Goal: Task Accomplishment & Management: Complete application form

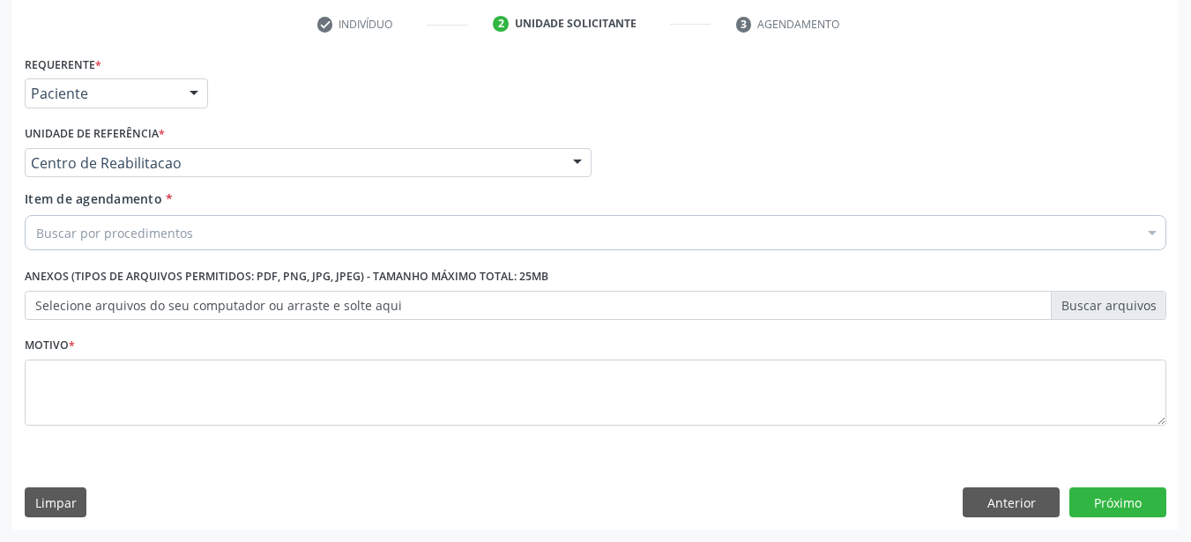
scroll to position [331, 0]
click at [31, 100] on input "text" at bounding box center [31, 102] width 0 height 35
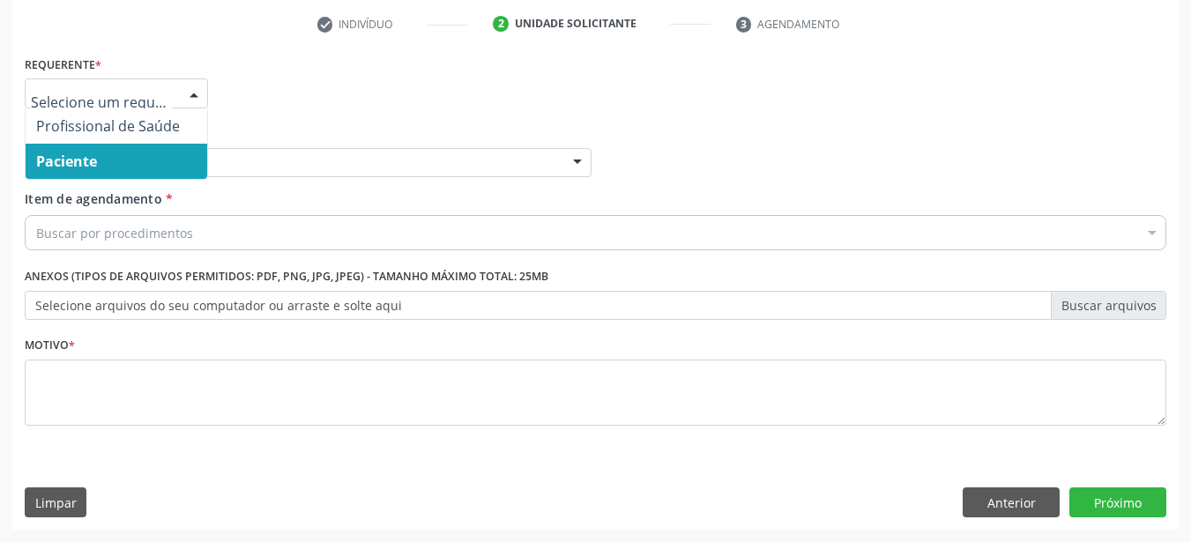
click at [129, 163] on span "Paciente" at bounding box center [117, 161] width 182 height 35
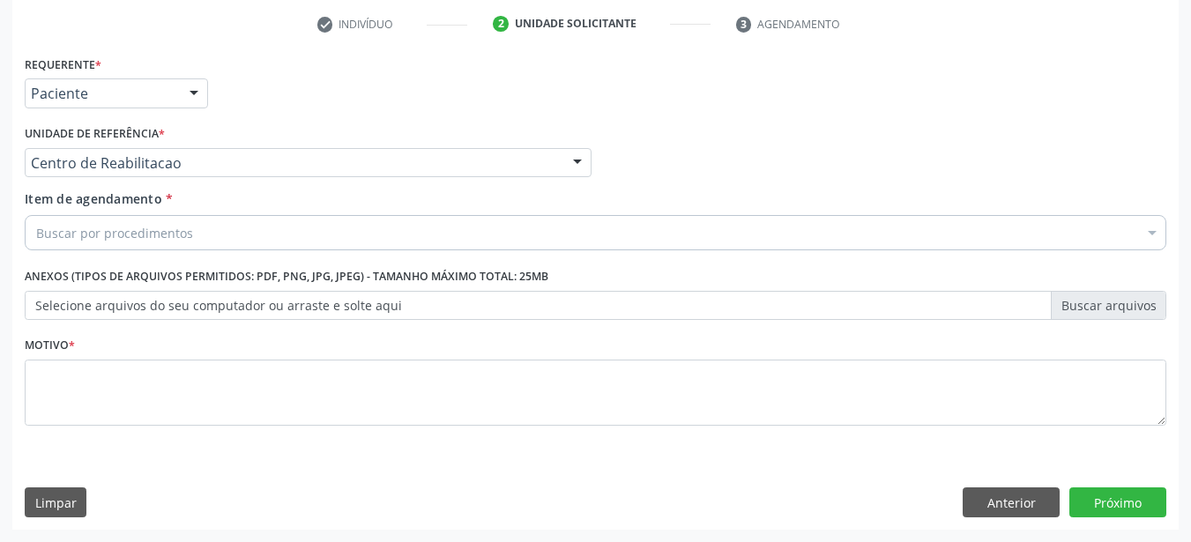
click at [129, 163] on div "Requerente * Paciente Profissional de Saúde Paciente Nenhum resultado encontrad…" at bounding box center [595, 250] width 1141 height 399
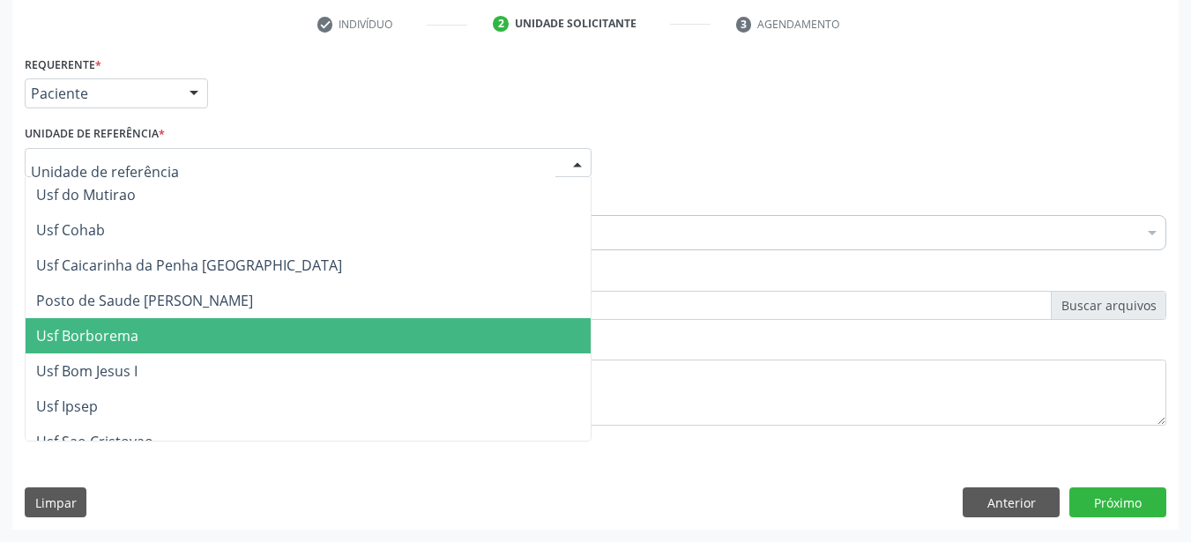
click at [129, 163] on input "text" at bounding box center [293, 171] width 524 height 35
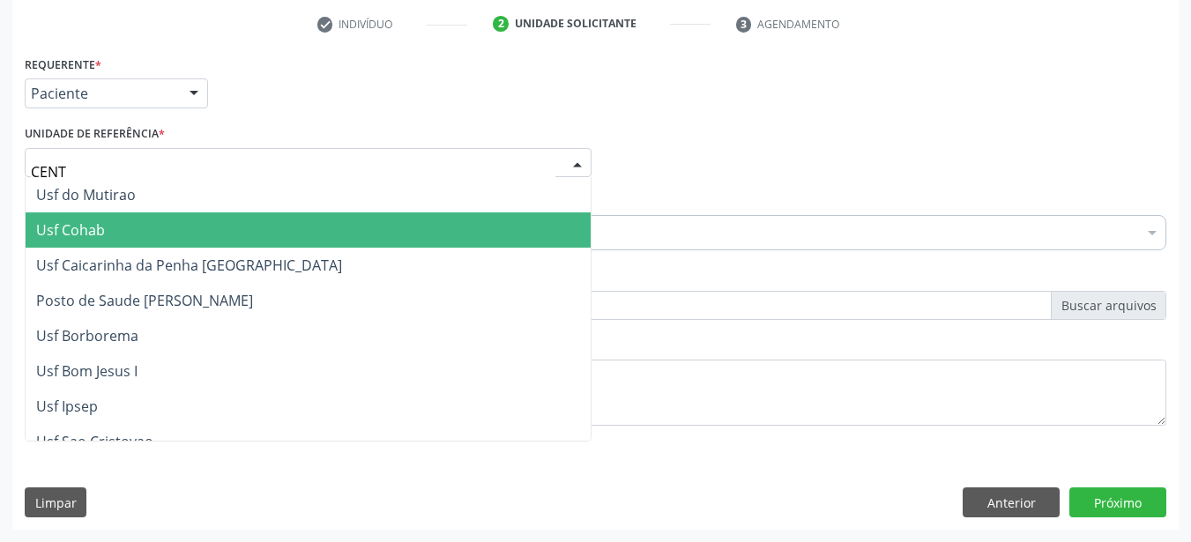
type input "CENTR"
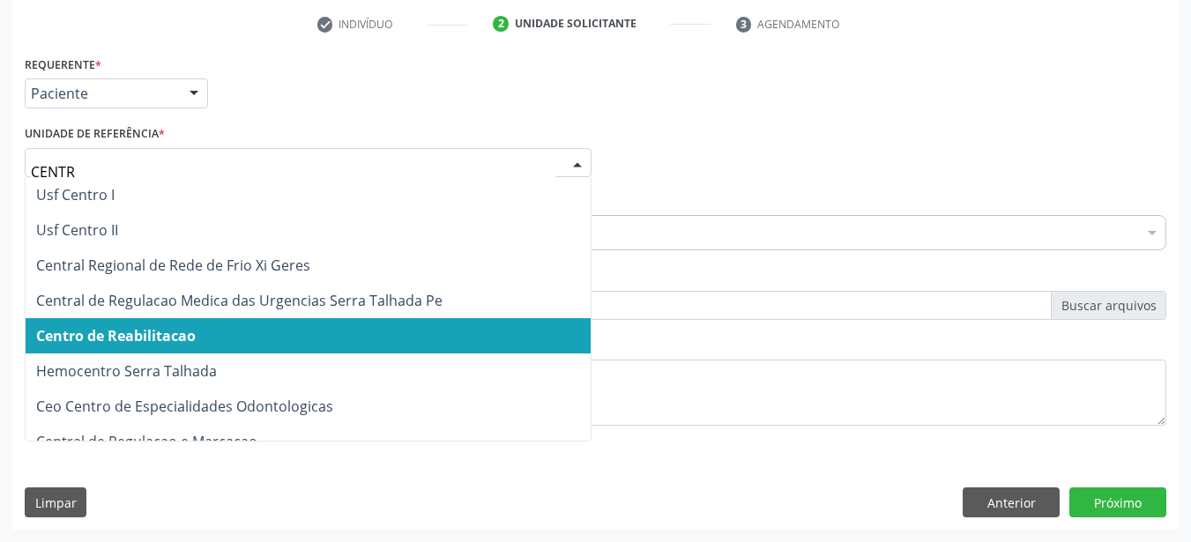
click at [150, 339] on span "Centro de Reabilitacao" at bounding box center [116, 335] width 160 height 19
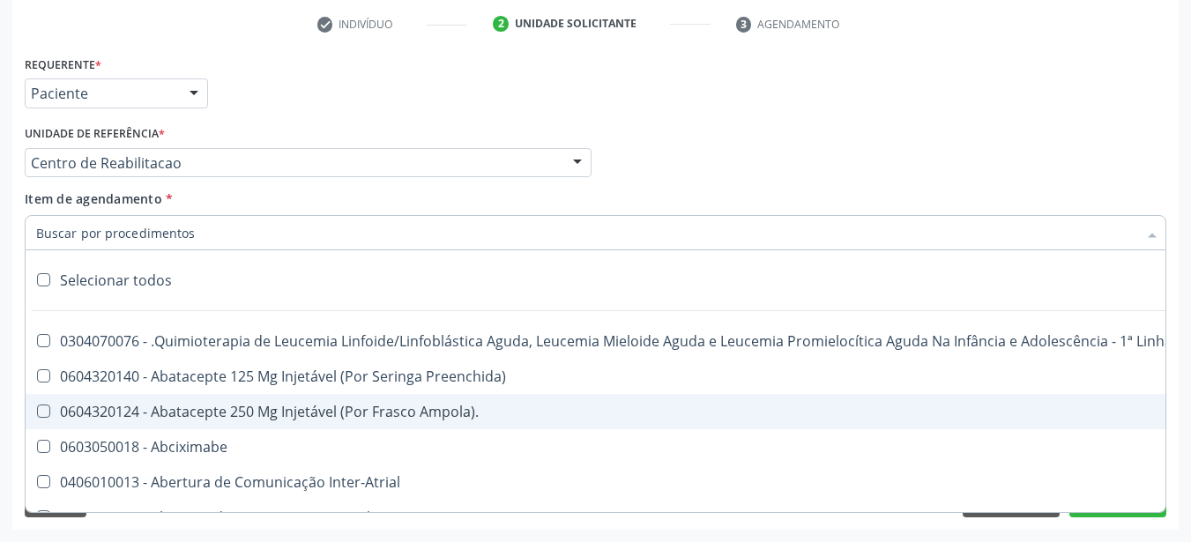
click at [121, 229] on input "Item de agendamento *" at bounding box center [586, 232] width 1101 height 35
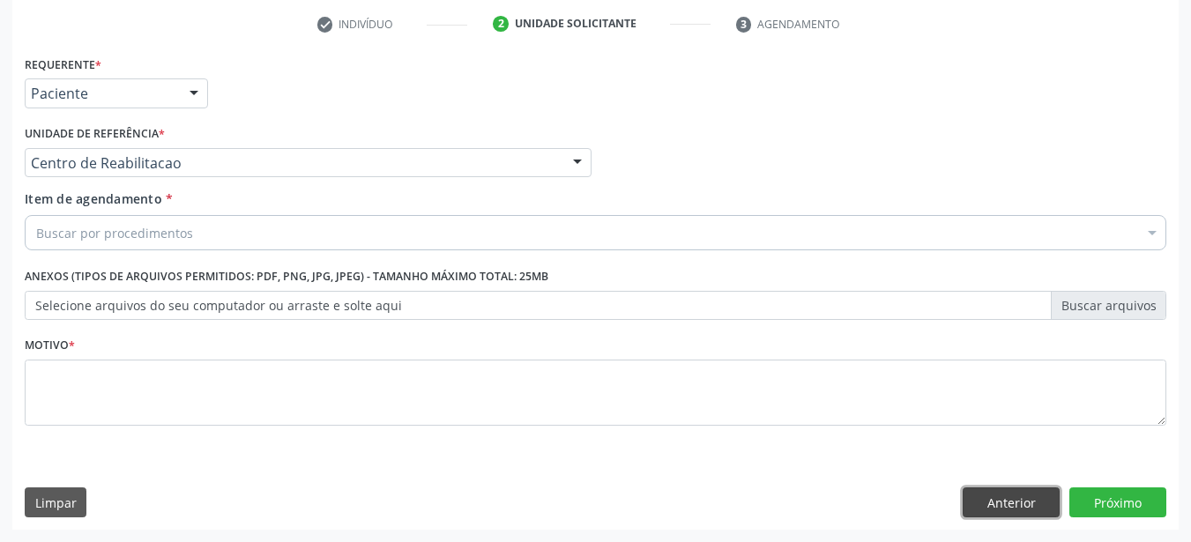
click at [1001, 500] on button "Anterior" at bounding box center [1010, 502] width 97 height 30
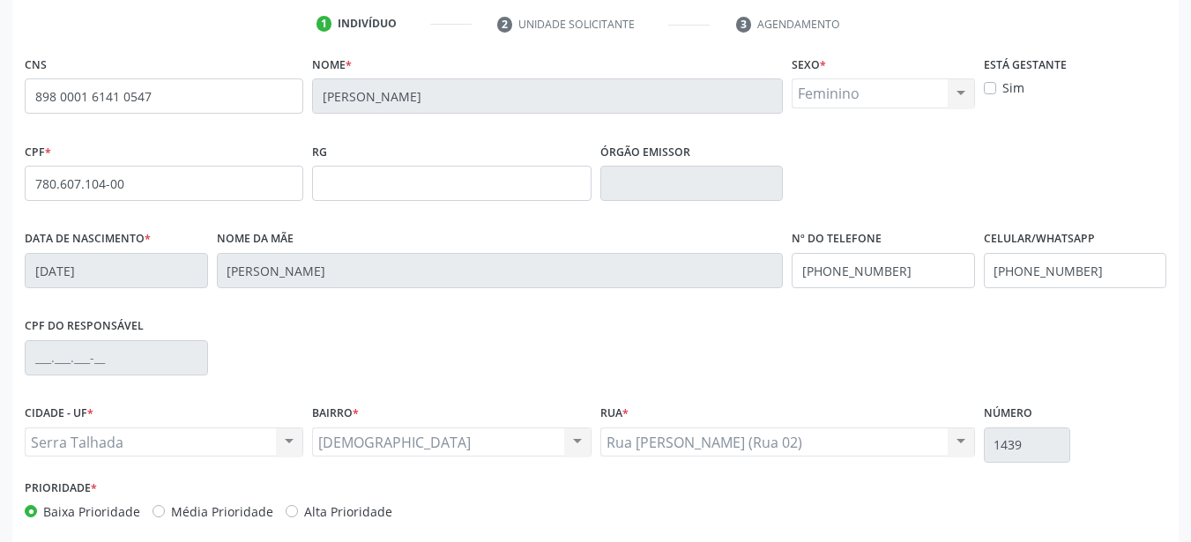
scroll to position [0, 0]
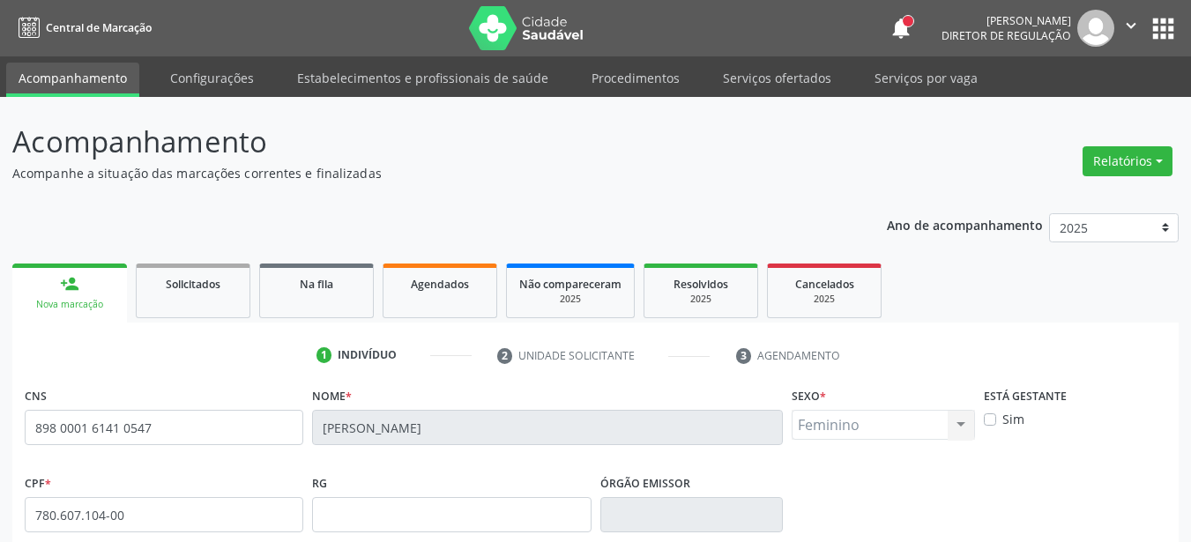
click at [1163, 25] on button "apps" at bounding box center [1163, 28] width 31 height 31
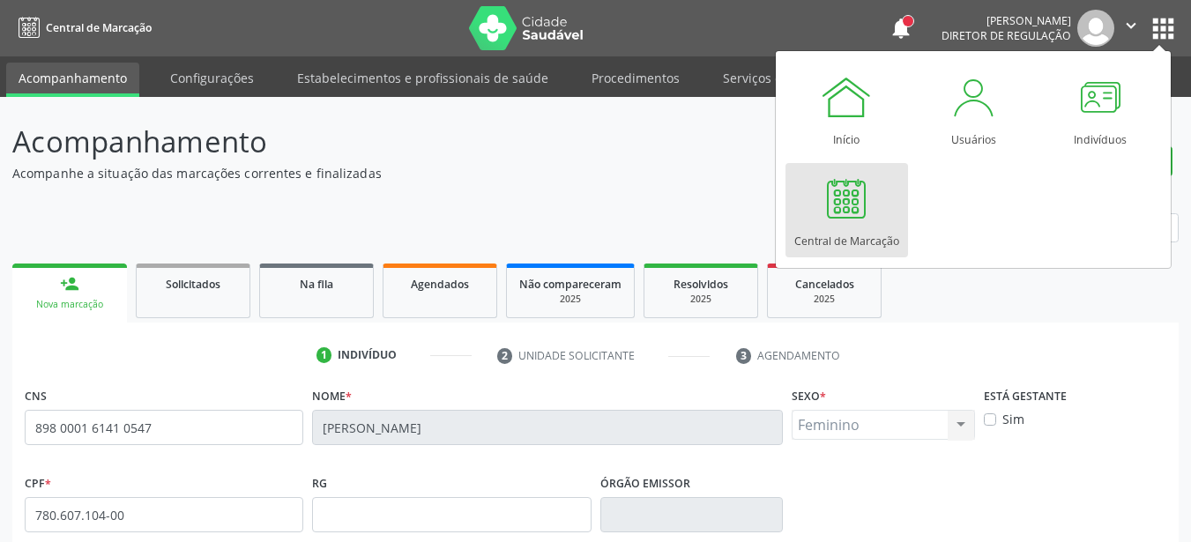
click at [880, 211] on link "Central de Marcação" at bounding box center [846, 210] width 123 height 94
